Goal: Task Accomplishment & Management: Complete application form

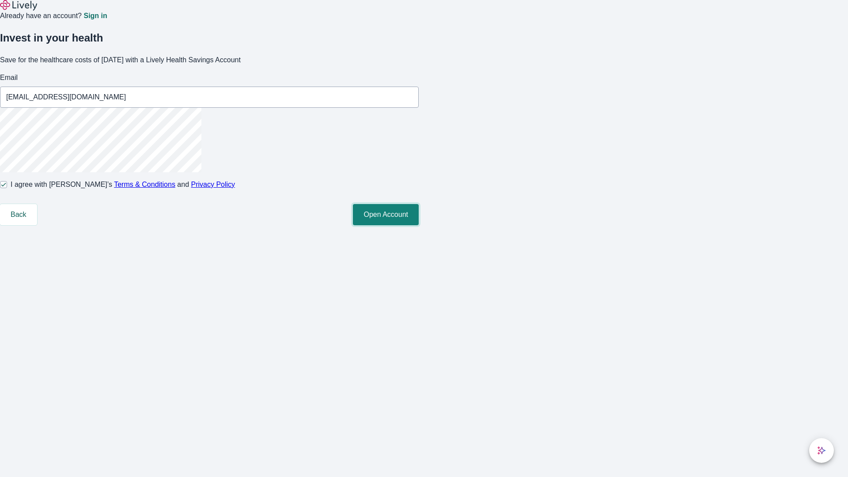
click at [419, 225] on button "Open Account" at bounding box center [386, 214] width 66 height 21
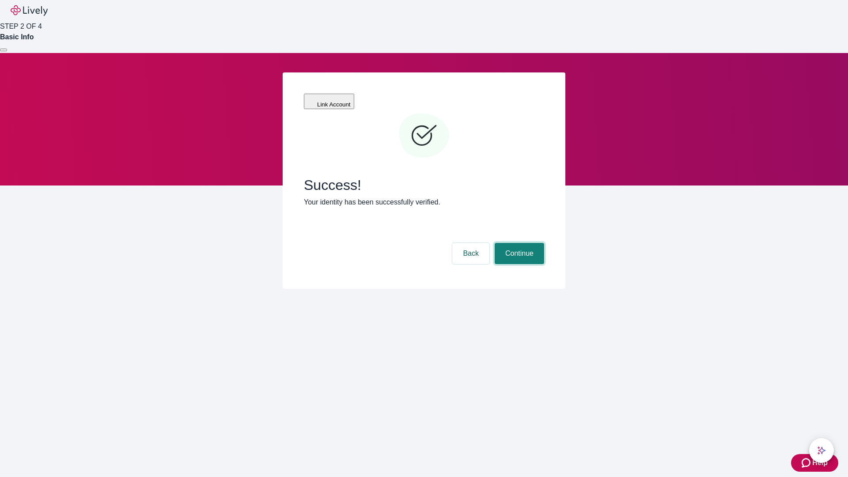
click at [518, 243] on button "Continue" at bounding box center [519, 253] width 49 height 21
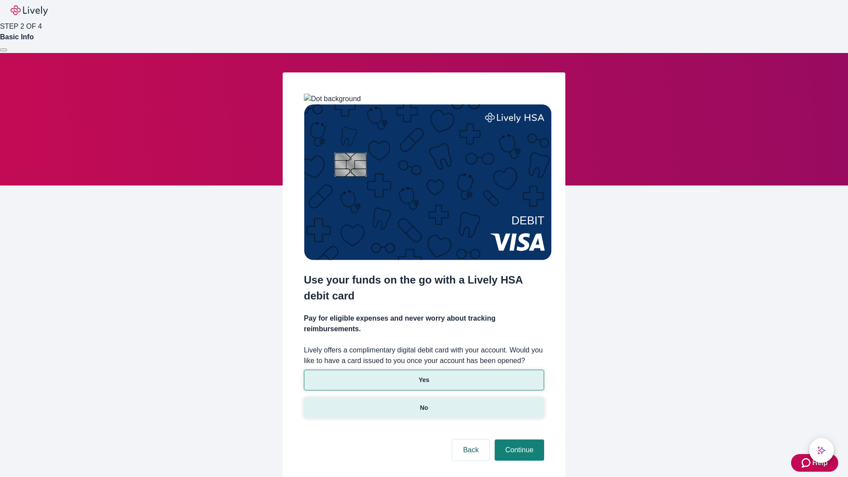
click at [424, 403] on p "No" at bounding box center [424, 407] width 8 height 9
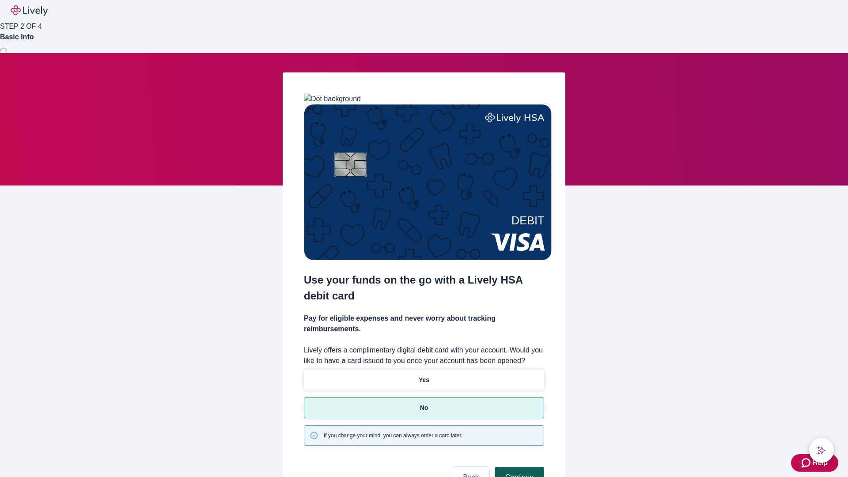
click at [518, 467] on button "Continue" at bounding box center [519, 477] width 49 height 21
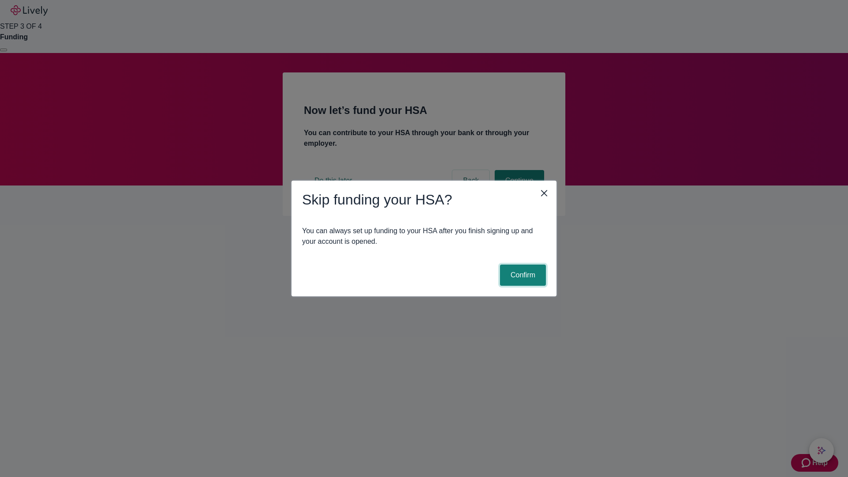
click at [522, 275] on button "Confirm" at bounding box center [523, 275] width 46 height 21
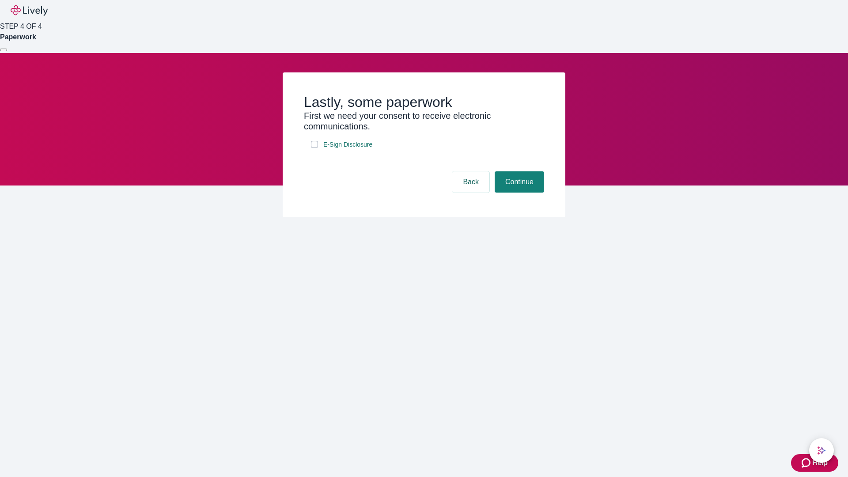
click at [314, 148] on input "E-Sign Disclosure" at bounding box center [314, 144] width 7 height 7
checkbox input "true"
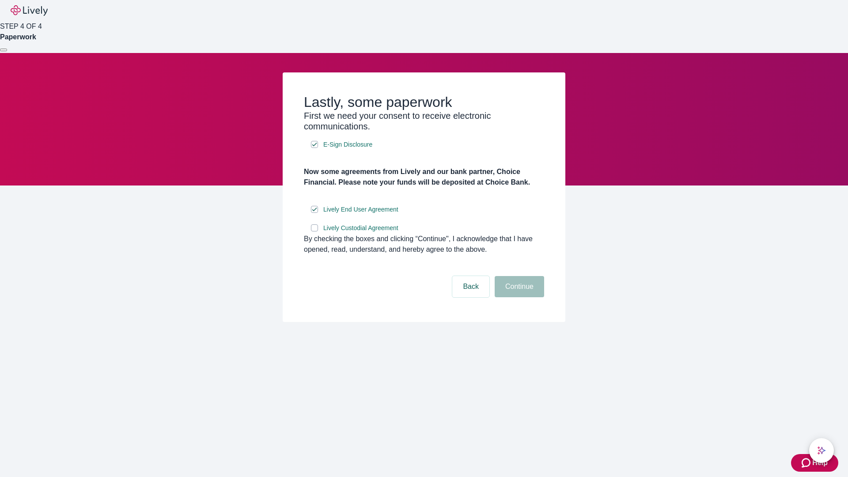
click at [314, 231] on input "Lively Custodial Agreement" at bounding box center [314, 227] width 7 height 7
checkbox input "true"
click at [518, 297] on button "Continue" at bounding box center [519, 286] width 49 height 21
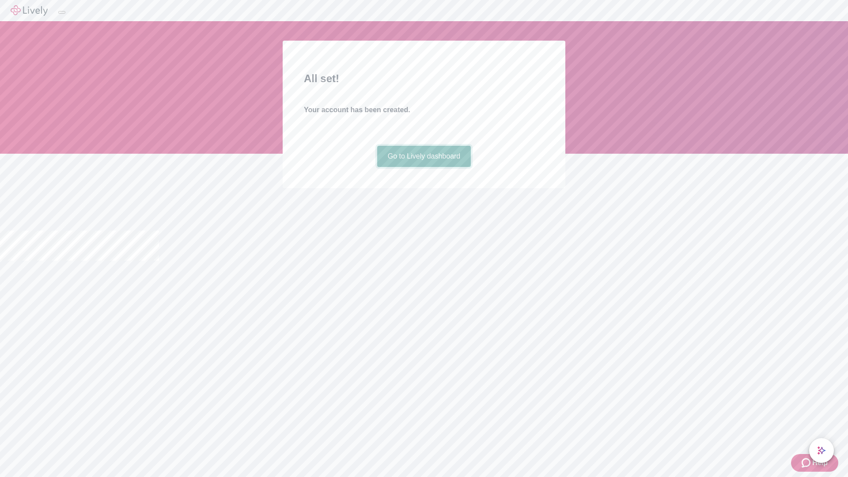
click at [424, 167] on link "Go to Lively dashboard" at bounding box center [424, 156] width 94 height 21
